Goal: Task Accomplishment & Management: Use online tool/utility

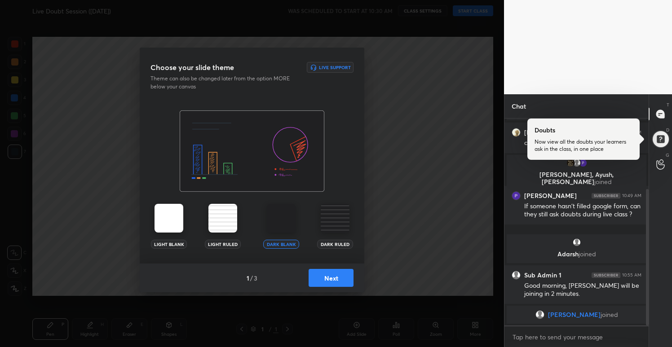
click at [330, 281] on button "Next" at bounding box center [331, 278] width 45 height 18
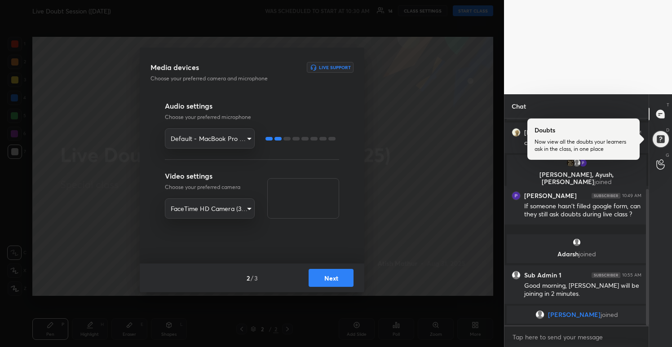
click at [330, 281] on button "Next" at bounding box center [331, 278] width 45 height 18
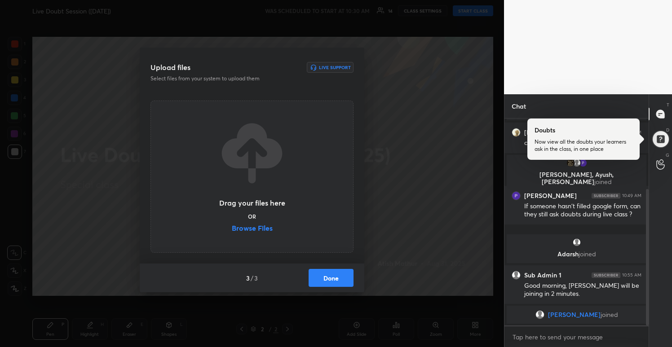
click at [330, 281] on button "Done" at bounding box center [331, 278] width 45 height 18
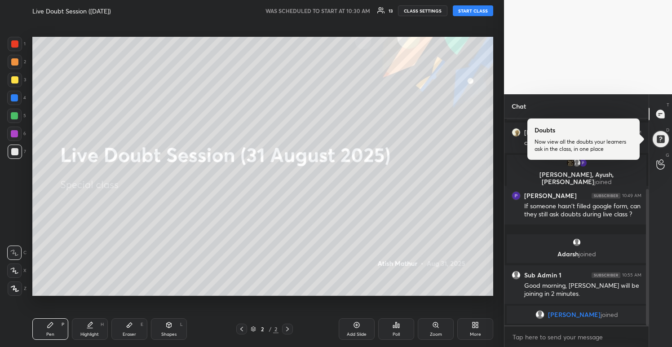
click at [482, 329] on div "More" at bounding box center [476, 330] width 36 height 22
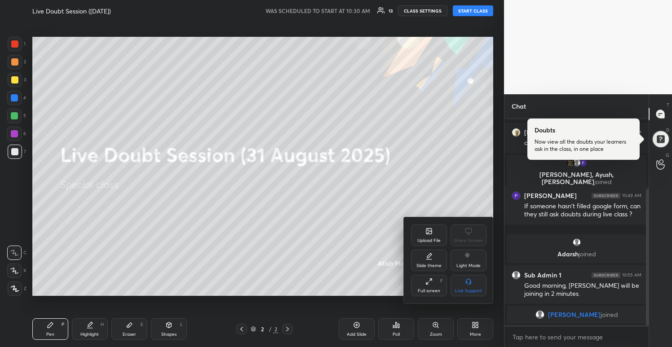
click at [431, 241] on div "Upload File" at bounding box center [429, 241] width 23 height 4
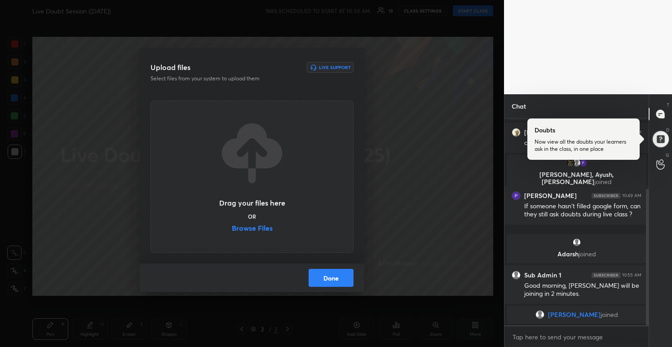
click at [255, 228] on label "Browse Files" at bounding box center [252, 229] width 41 height 9
click at [232, 228] on input "Browse Files" at bounding box center [232, 229] width 0 height 9
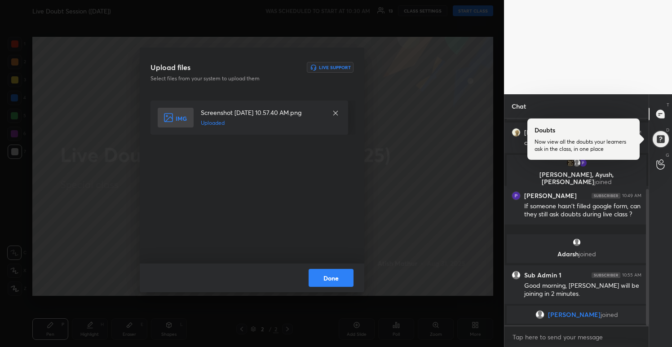
click at [337, 275] on button "Done" at bounding box center [331, 278] width 45 height 18
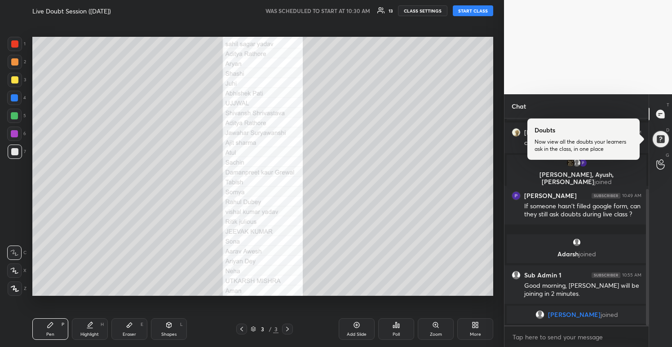
click at [467, 12] on button "START CLASS" at bounding box center [473, 10] width 40 height 11
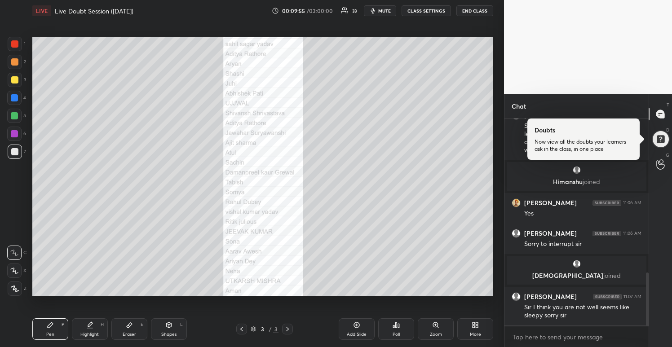
scroll to position [643, 0]
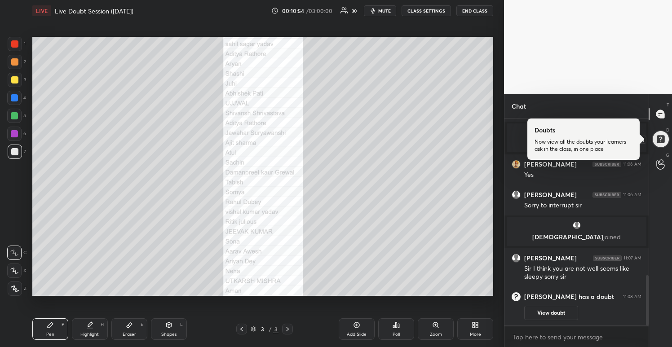
click at [660, 142] on div at bounding box center [661, 139] width 18 height 18
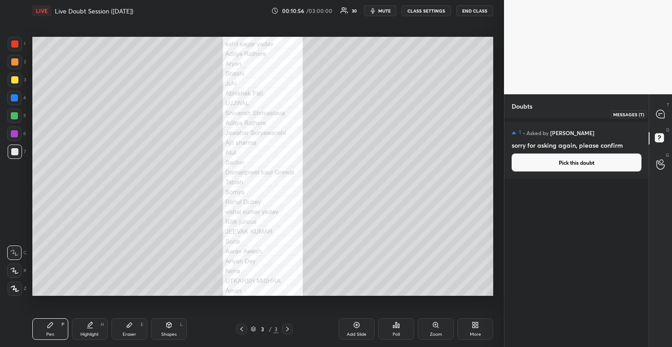
click at [662, 111] on icon at bounding box center [661, 114] width 8 height 8
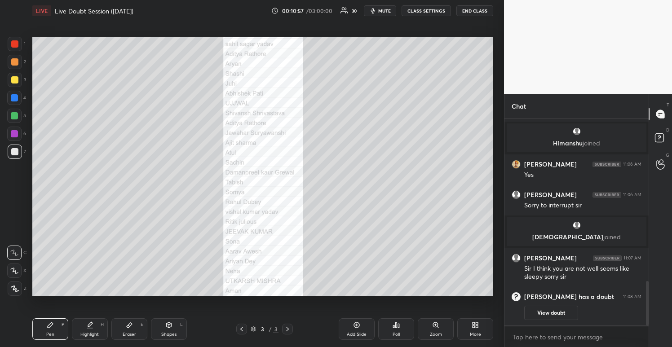
scroll to position [794, 0]
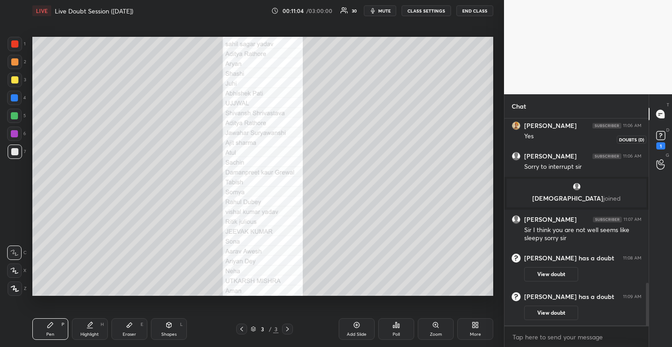
click at [658, 141] on icon at bounding box center [660, 135] width 13 height 13
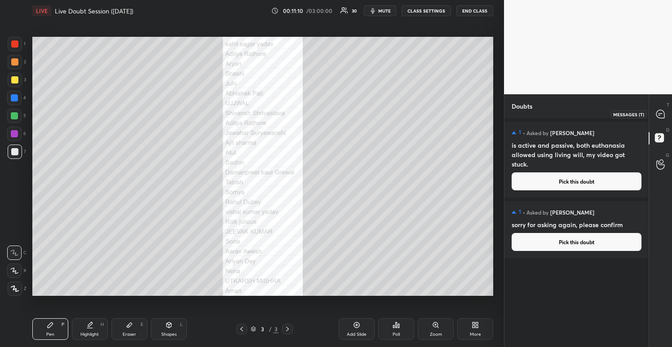
click at [661, 108] on div at bounding box center [661, 114] width 18 height 16
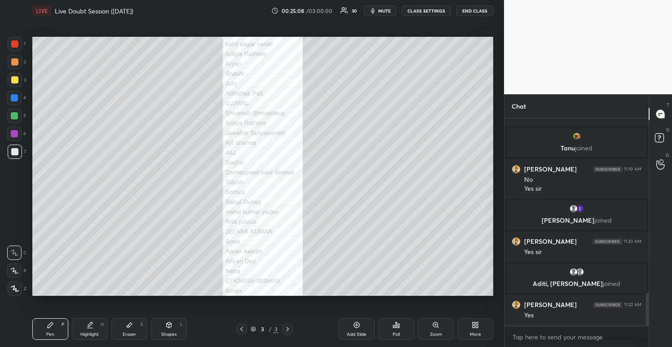
scroll to position [1132, 0]
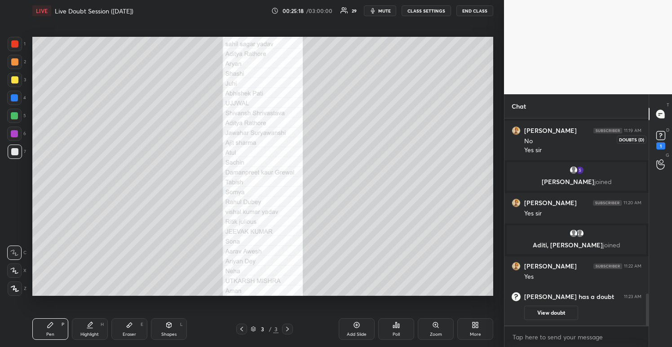
click at [661, 140] on rect at bounding box center [661, 136] width 9 height 9
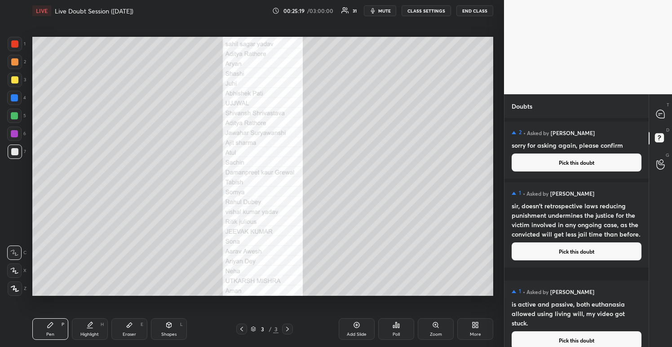
scroll to position [9, 0]
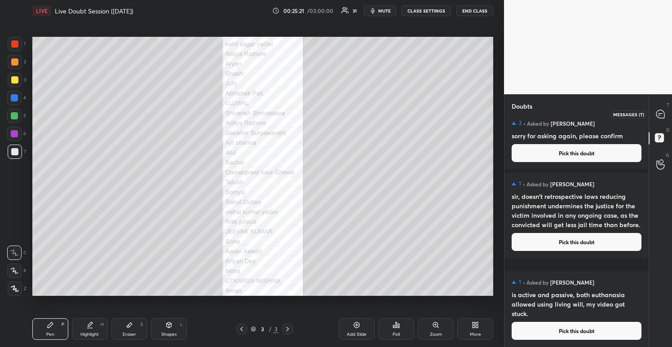
click at [663, 115] on icon at bounding box center [661, 114] width 8 height 8
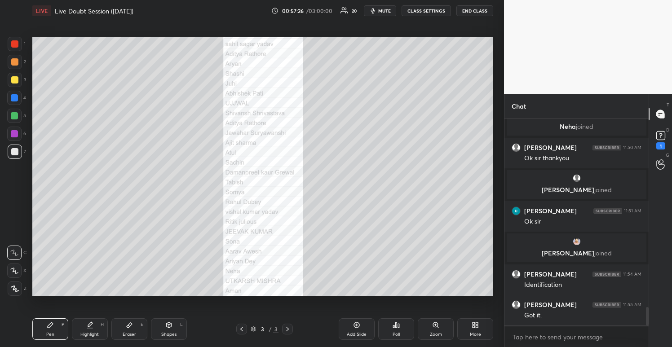
scroll to position [2178, 0]
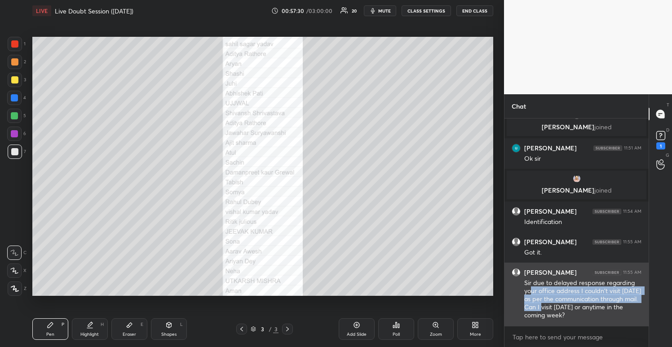
drag, startPoint x: 532, startPoint y: 295, endPoint x: 568, endPoint y: 307, distance: 38.1
click at [569, 307] on div "Sir due to delayed response regarding your office address I couldn't visit [DAT…" at bounding box center [583, 299] width 117 height 41
click at [570, 307] on div "Sir due to delayed response regarding your office address I couldn't visit [DAT…" at bounding box center [583, 299] width 117 height 41
drag, startPoint x: 522, startPoint y: 279, endPoint x: 613, endPoint y: 321, distance: 100.4
click at [613, 321] on div "[PERSON_NAME] 11:55 AM Sir due to delayed response regarding your office addres…" at bounding box center [577, 294] width 144 height 63
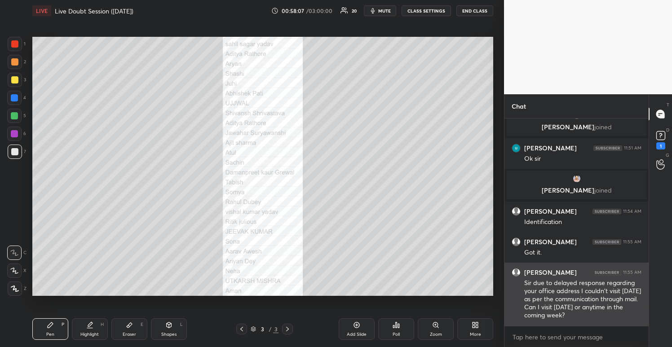
click at [587, 296] on div "Sir due to delayed response regarding your office address I couldn't visit [DAT…" at bounding box center [583, 299] width 117 height 41
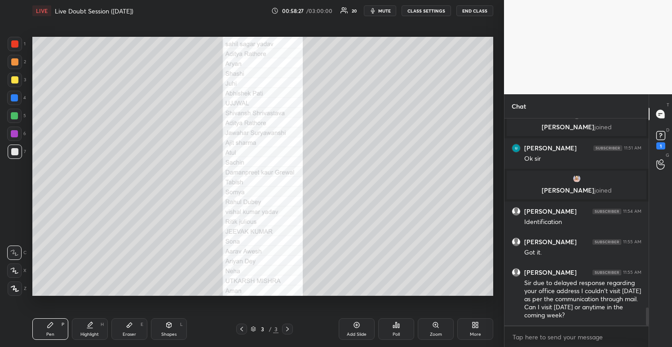
scroll to position [2208, 0]
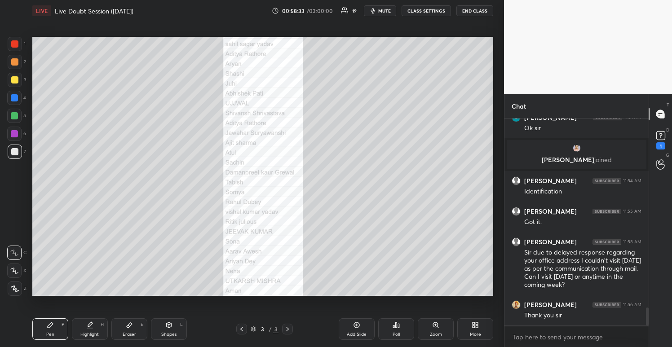
click at [384, 12] on span "mute" at bounding box center [384, 11] width 13 height 6
click at [471, 12] on button "END CLASS" at bounding box center [475, 10] width 37 height 11
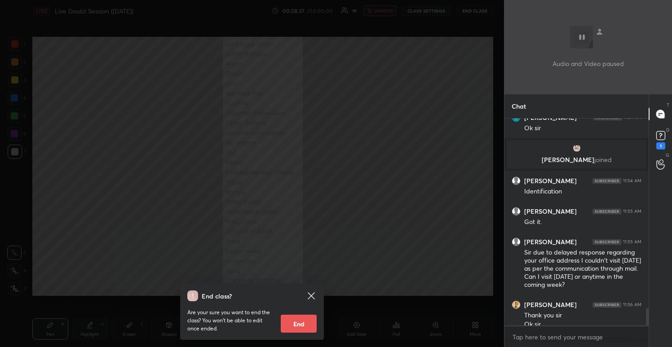
scroll to position [2217, 0]
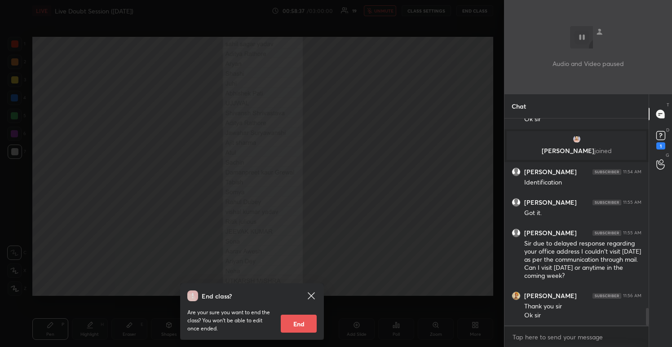
click at [306, 324] on button "End" at bounding box center [299, 324] width 36 height 18
type textarea "x"
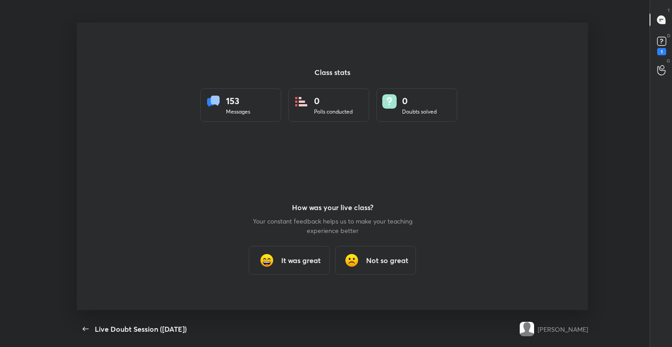
scroll to position [44661, 44389]
